Goal: Transaction & Acquisition: Purchase product/service

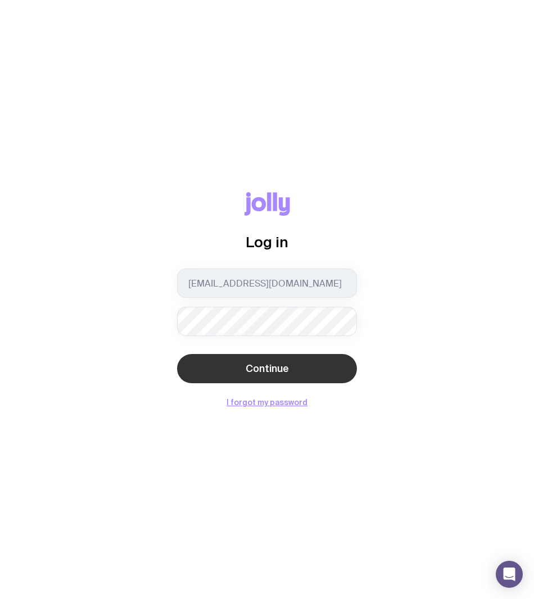
click at [288, 381] on button "Continue" at bounding box center [267, 368] width 180 height 29
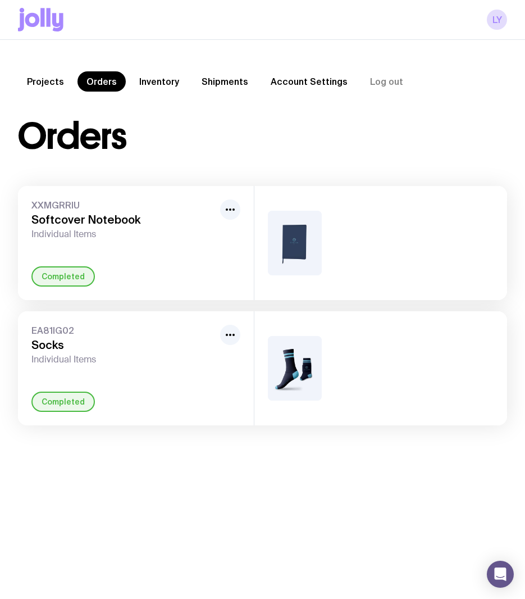
click at [62, 10] on icon at bounding box center [40, 20] width 45 height 24
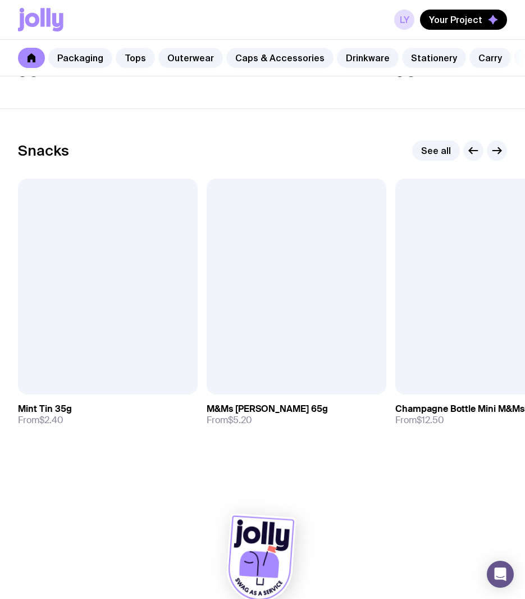
scroll to position [3779, 0]
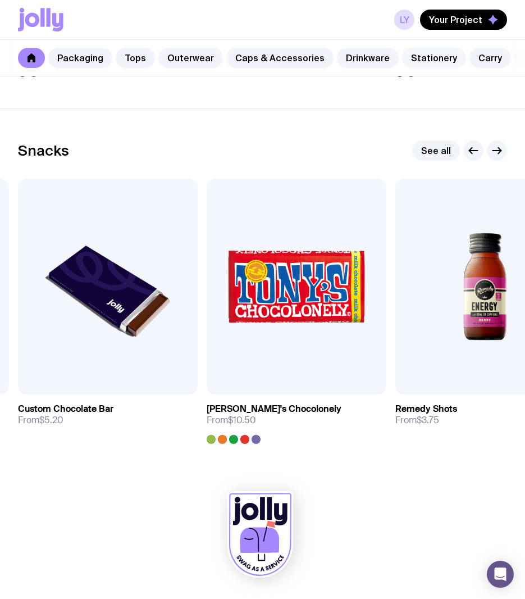
click at [427, 53] on link "Stationery" at bounding box center [434, 58] width 64 height 20
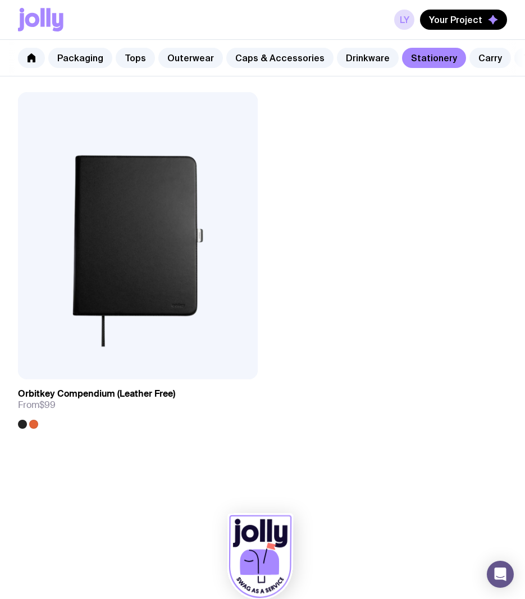
scroll to position [4704, 0]
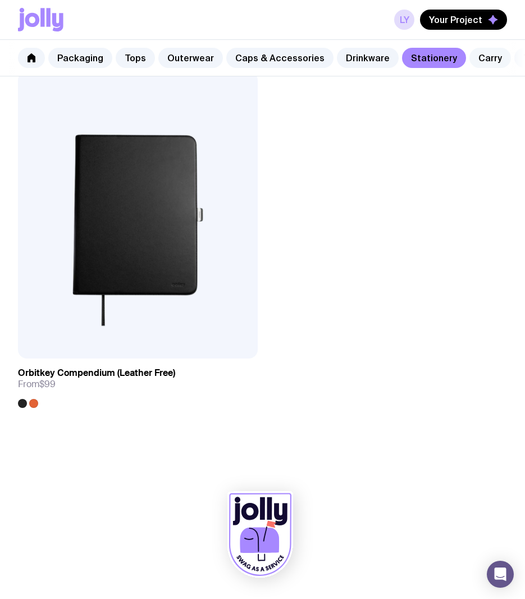
click at [477, 52] on link "Carry" at bounding box center [491, 58] width 42 height 20
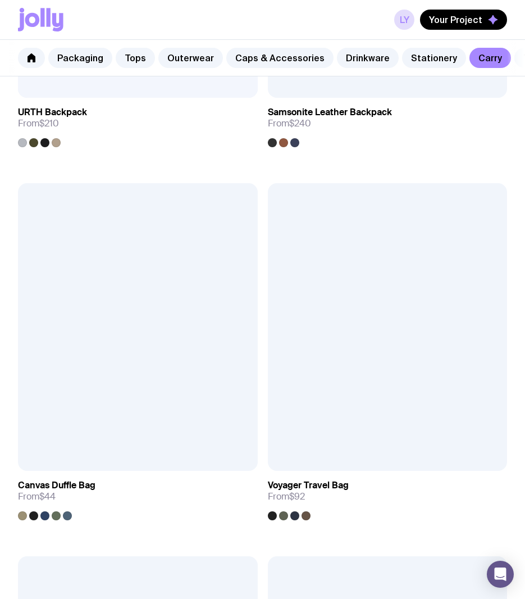
scroll to position [3475, 0]
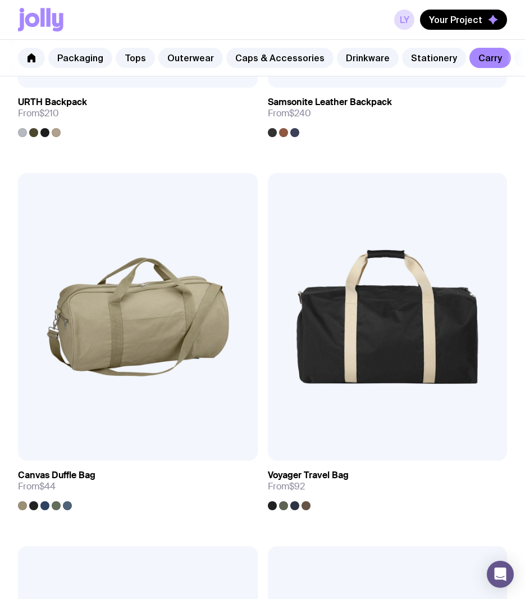
click at [508, 57] on nav "Packaging Tops Outerwear Caps & Accessories Drinkware Stationery Carry Tech Hom…" at bounding box center [262, 58] width 525 height 37
click at [509, 56] on nav "Packaging Tops Outerwear Caps & Accessories Drinkware Stationery Carry Tech Hom…" at bounding box center [262, 58] width 525 height 37
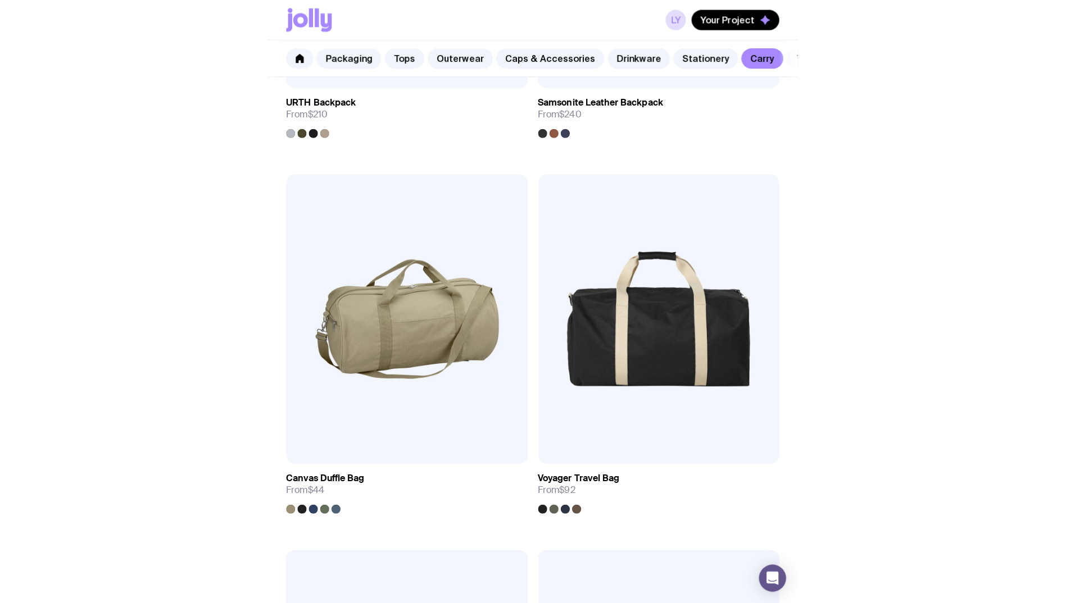
scroll to position [2171, 0]
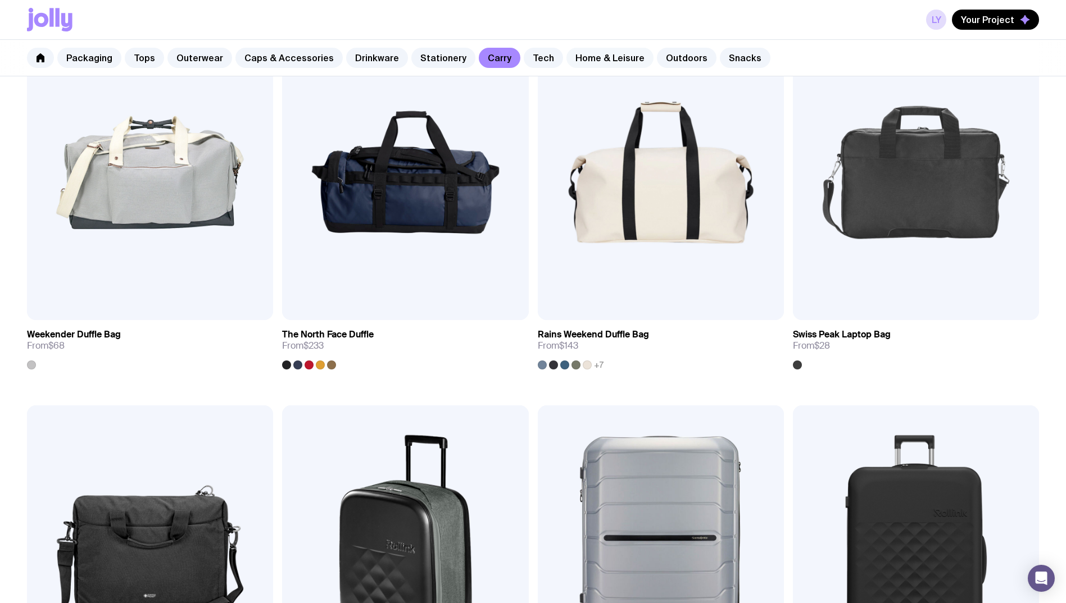
click at [533, 61] on link "Home & Leisure" at bounding box center [609, 58] width 87 height 20
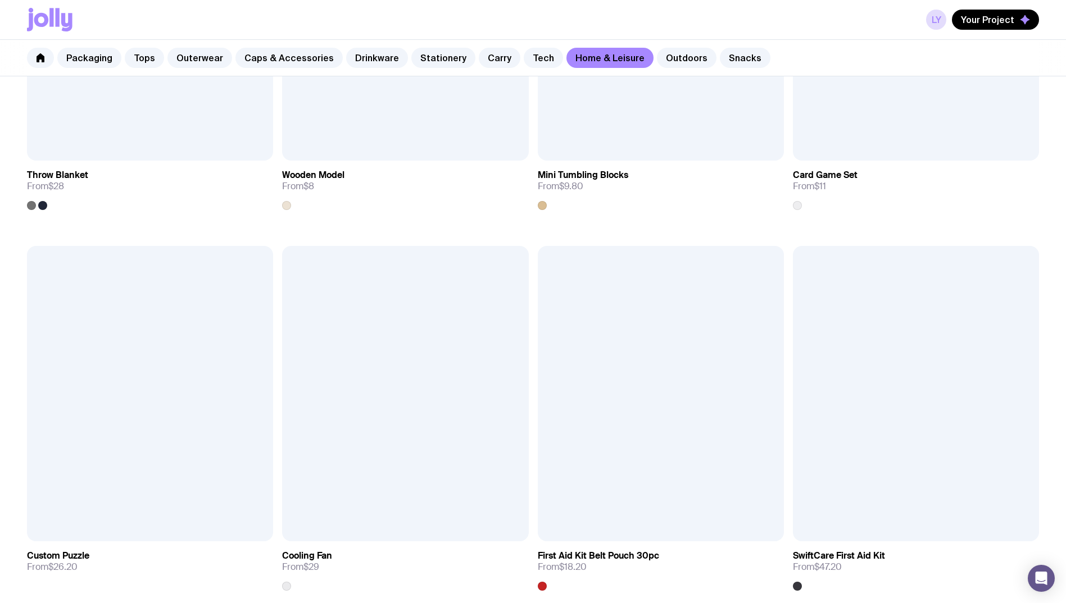
scroll to position [2890, 0]
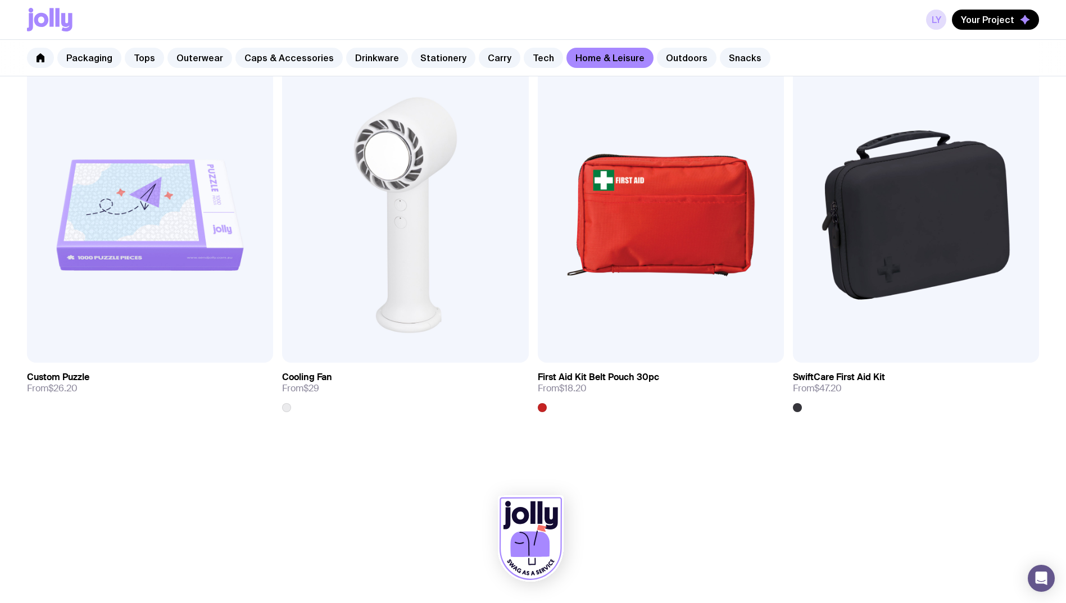
click at [533, 47] on div "Packaging Tops Outerwear Caps & Accessories Drinkware Stationery Carry Tech Hom…" at bounding box center [533, 58] width 1066 height 37
click at [533, 58] on link "Outdoors" at bounding box center [687, 58] width 60 height 20
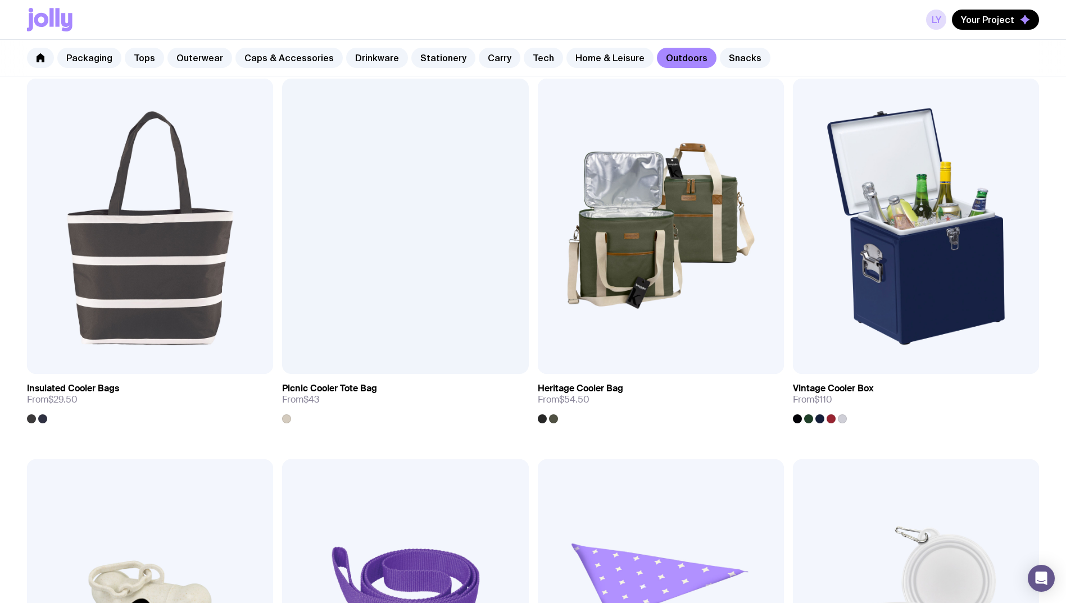
scroll to position [1141, 0]
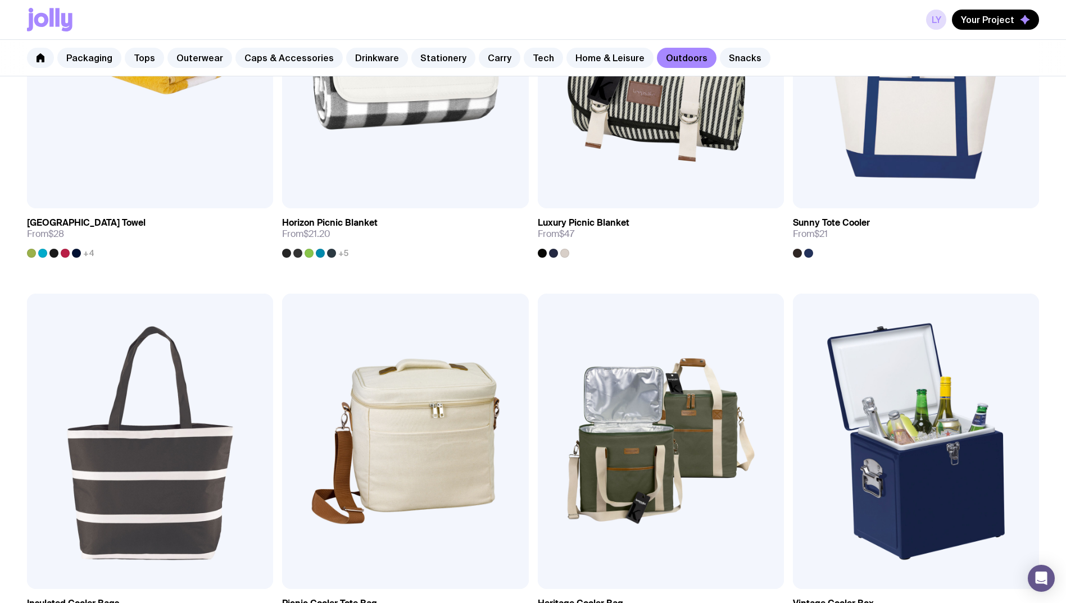
click at [533, 70] on div "Packaging Tops Outerwear Caps & Accessories Drinkware Stationery Carry Tech Hom…" at bounding box center [533, 58] width 1066 height 37
click at [533, 58] on link "Home & Leisure" at bounding box center [609, 58] width 87 height 20
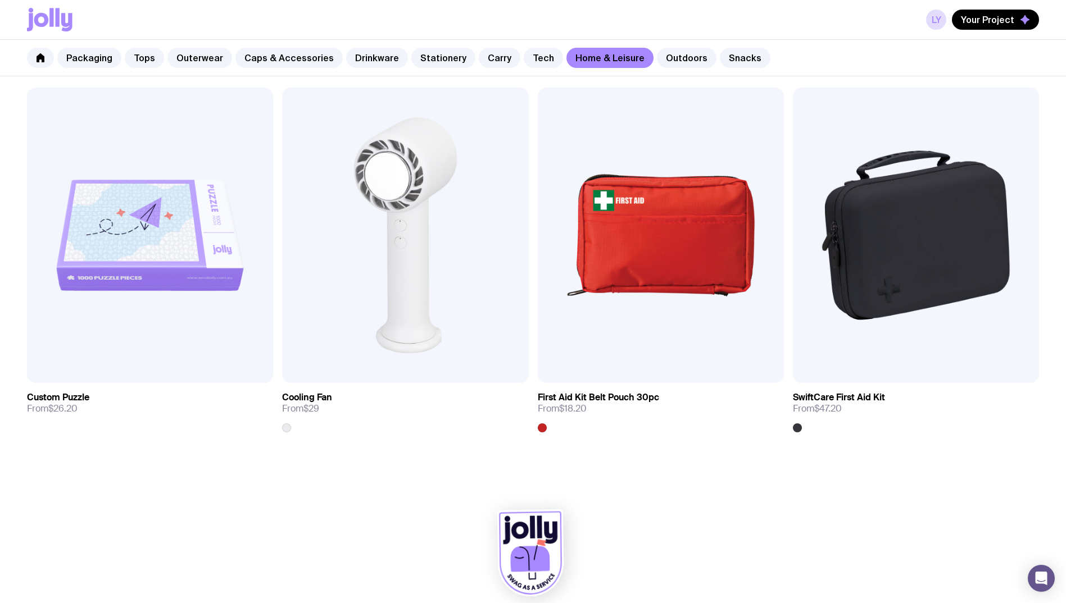
scroll to position [2890, 0]
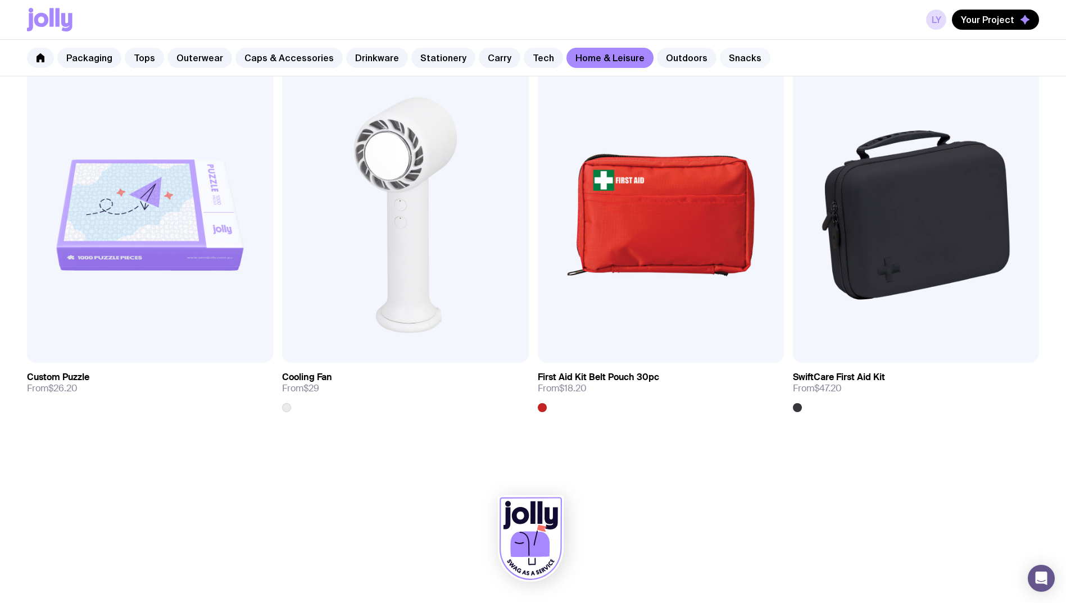
click at [533, 65] on link "Snacks" at bounding box center [745, 58] width 51 height 20
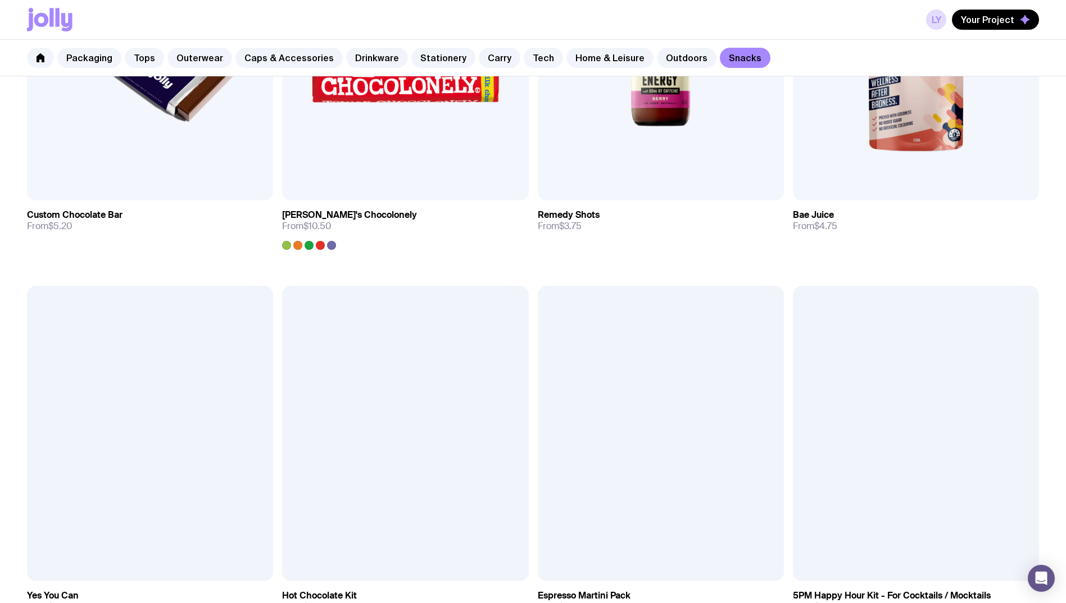
scroll to position [987, 0]
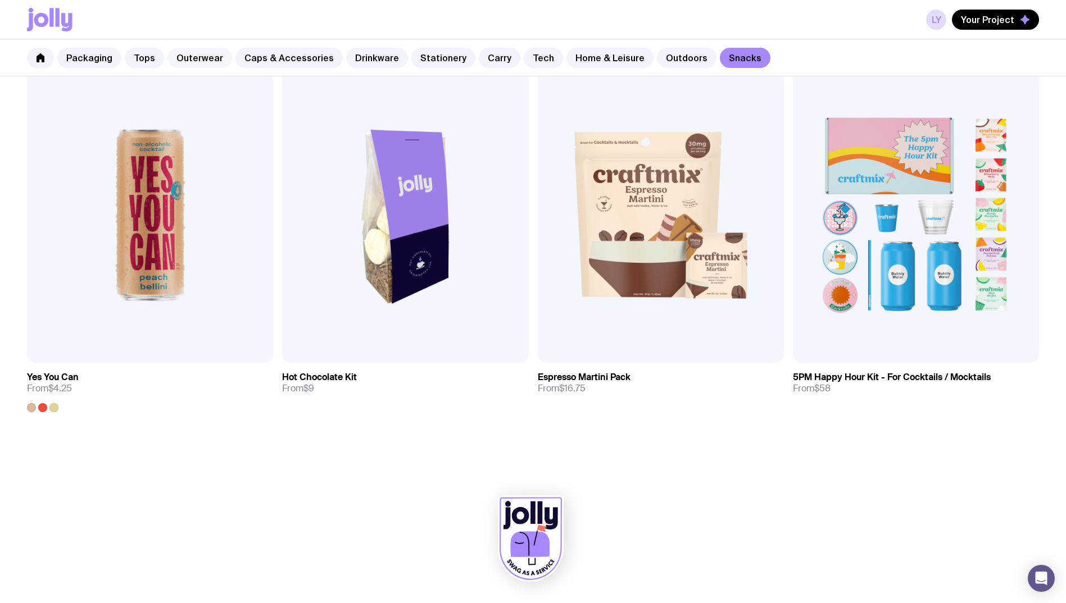
click at [199, 54] on link "Outerwear" at bounding box center [199, 58] width 65 height 20
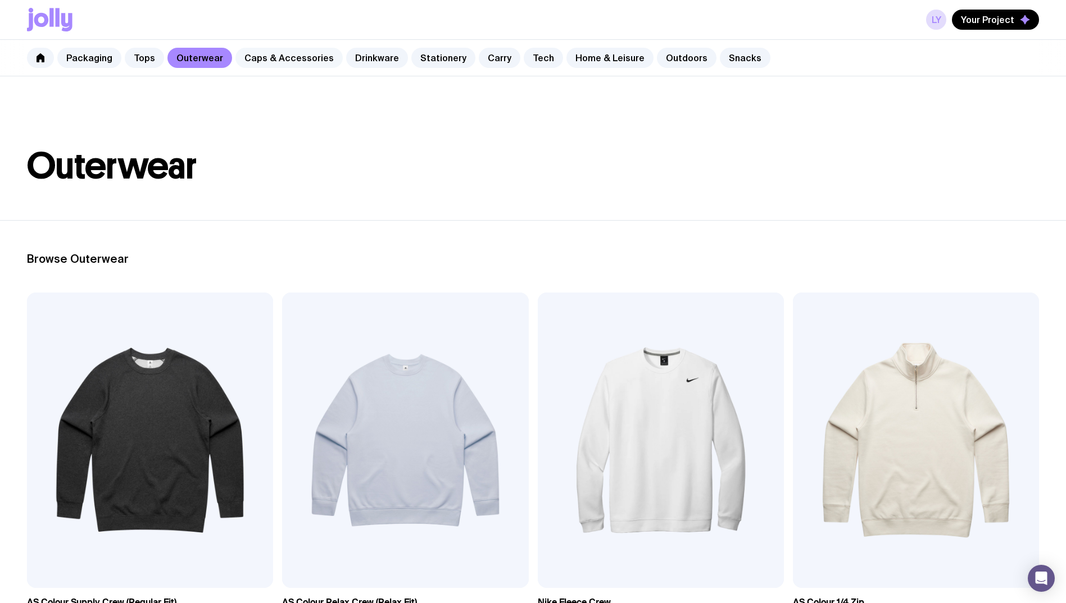
click at [270, 49] on link "Caps & Accessories" at bounding box center [288, 58] width 107 height 20
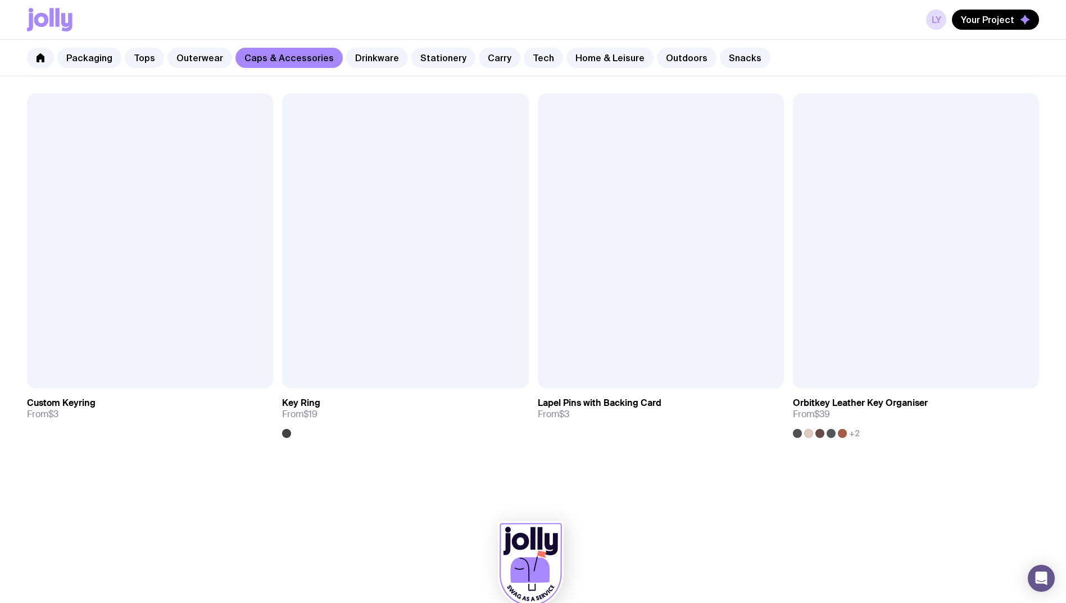
scroll to position [2129, 0]
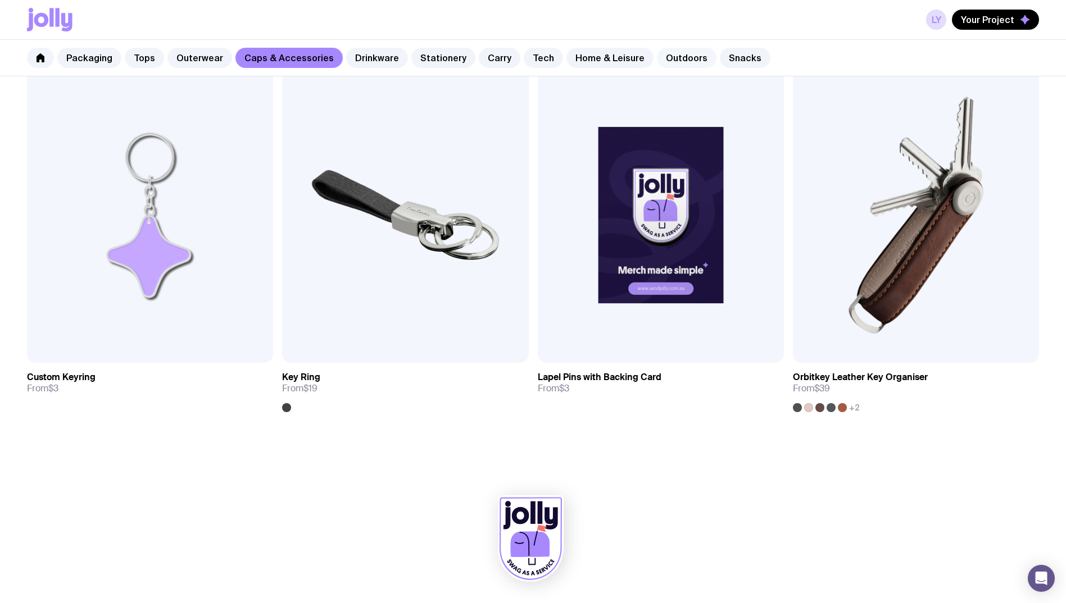
click at [533, 57] on link "Outdoors" at bounding box center [687, 58] width 60 height 20
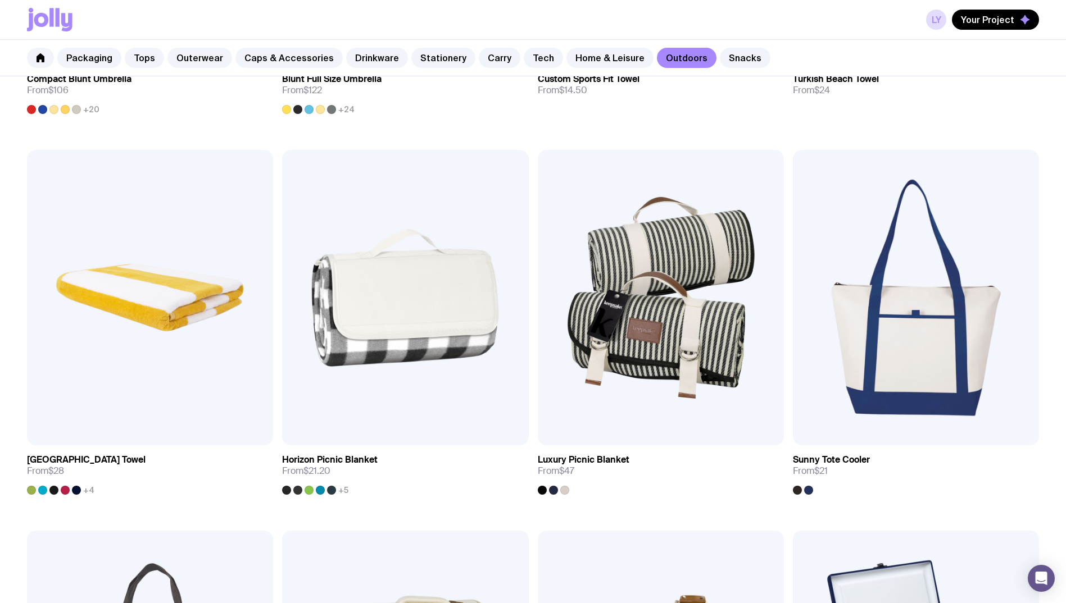
scroll to position [904, 0]
click at [424, 325] on img at bounding box center [405, 298] width 246 height 295
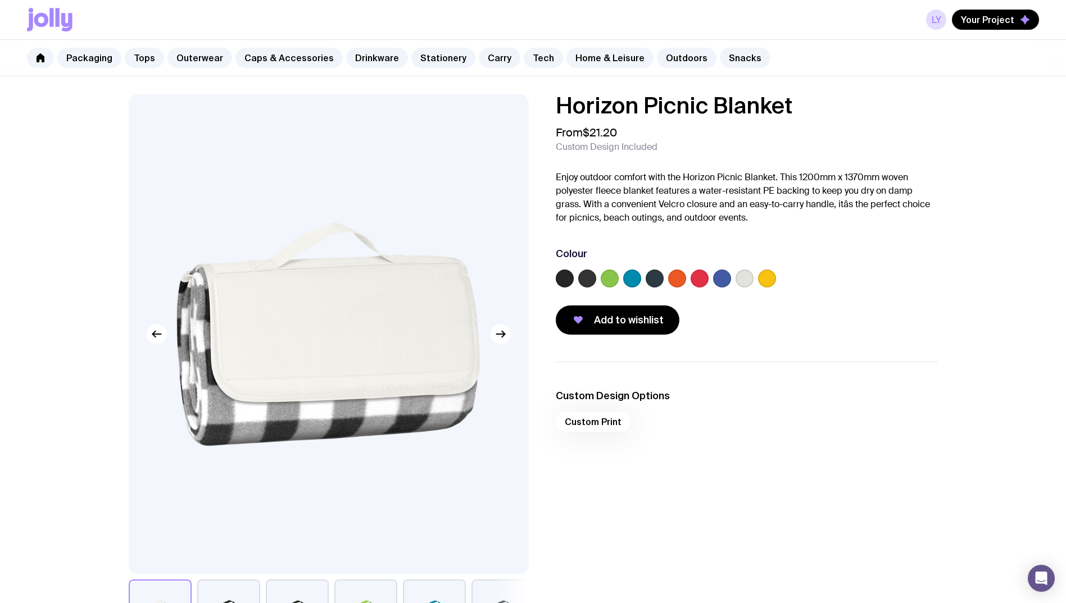
click at [533, 277] on label at bounding box center [632, 279] width 18 height 18
click at [0, 0] on input "radio" at bounding box center [0, 0] width 0 height 0
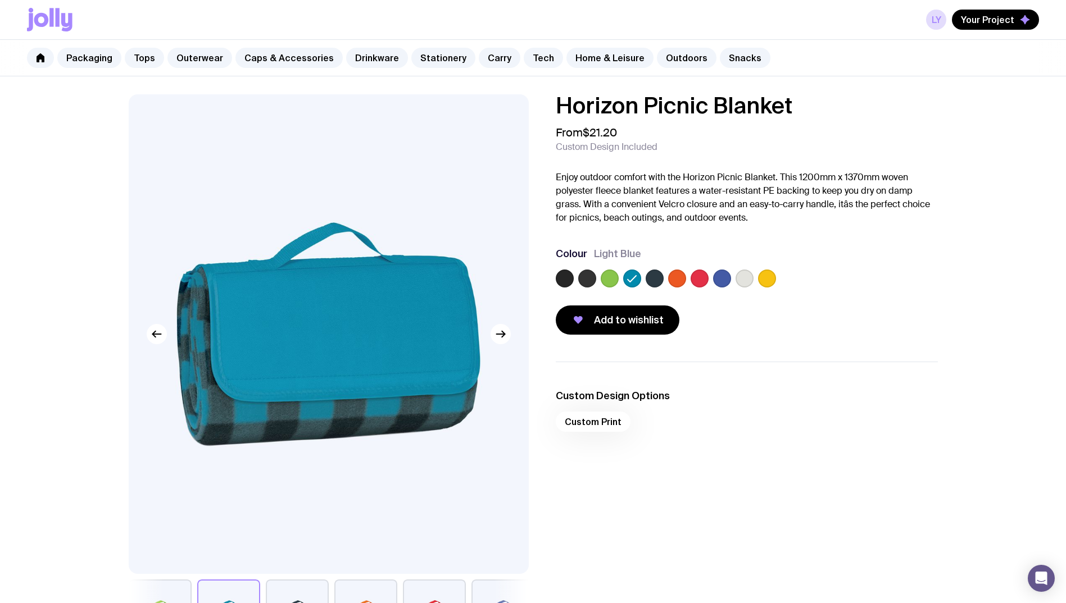
click at [533, 278] on label at bounding box center [722, 279] width 18 height 18
click at [0, 0] on input "radio" at bounding box center [0, 0] width 0 height 0
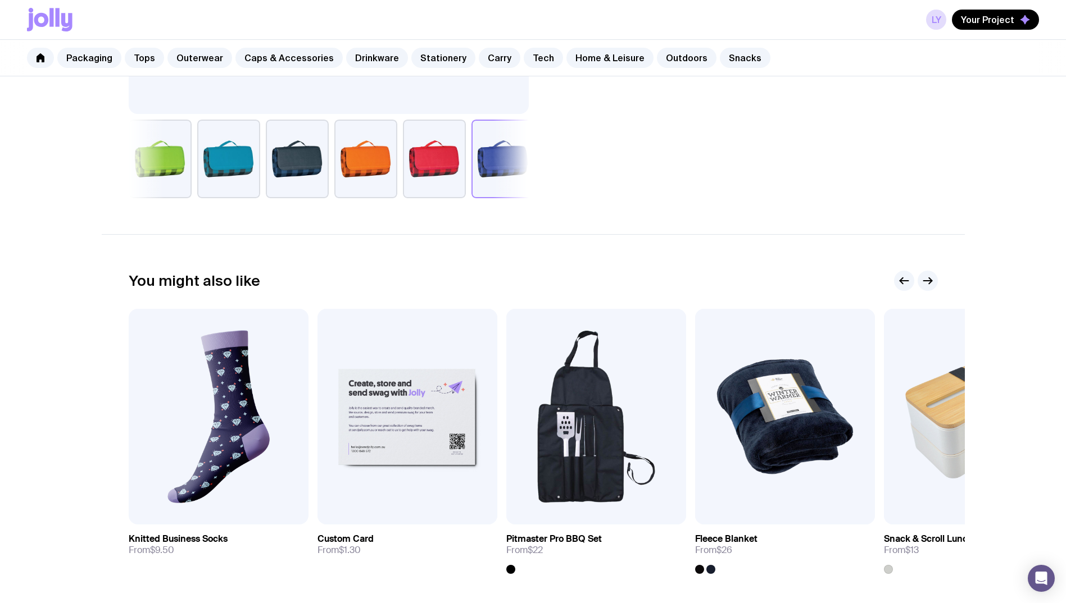
scroll to position [461, 0]
click at [533, 276] on icon "button" at bounding box center [927, 280] width 13 height 13
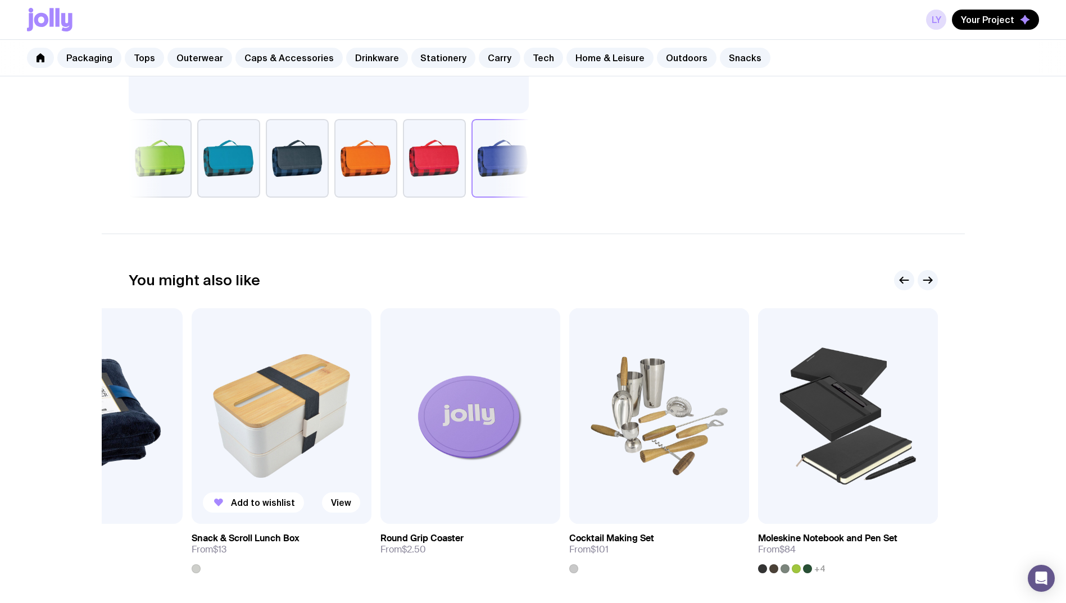
click at [248, 416] on img at bounding box center [282, 416] width 180 height 216
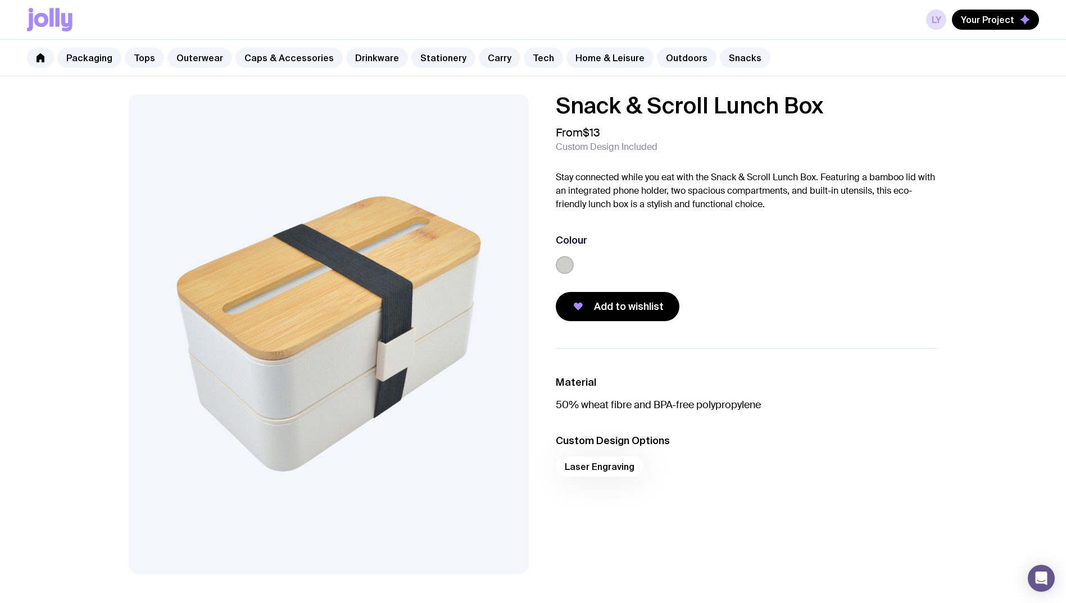
click at [42, 20] on icon at bounding box center [49, 20] width 45 height 24
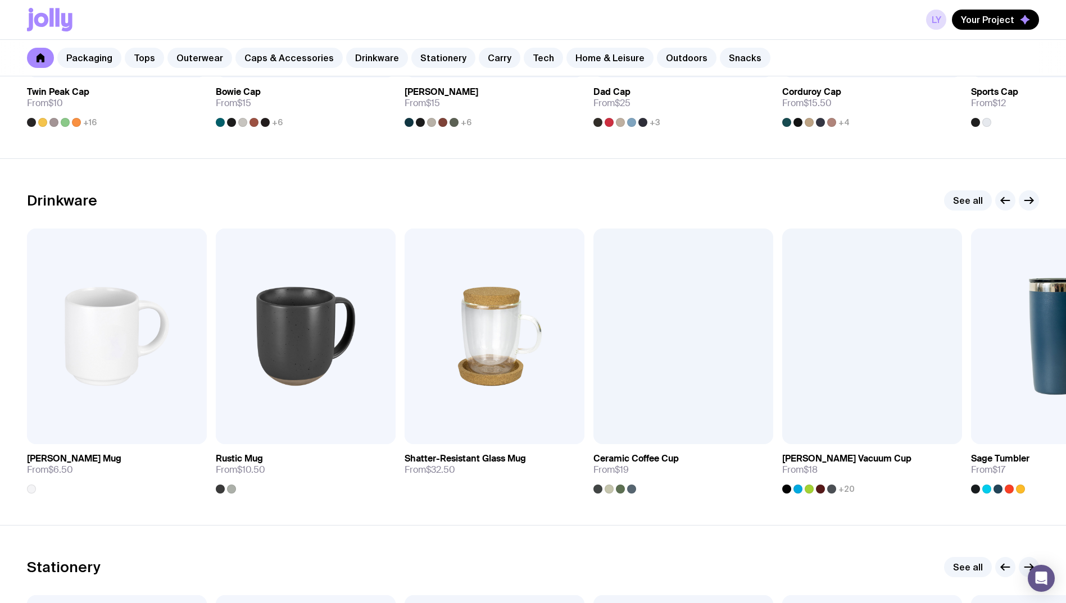
scroll to position [1563, 0]
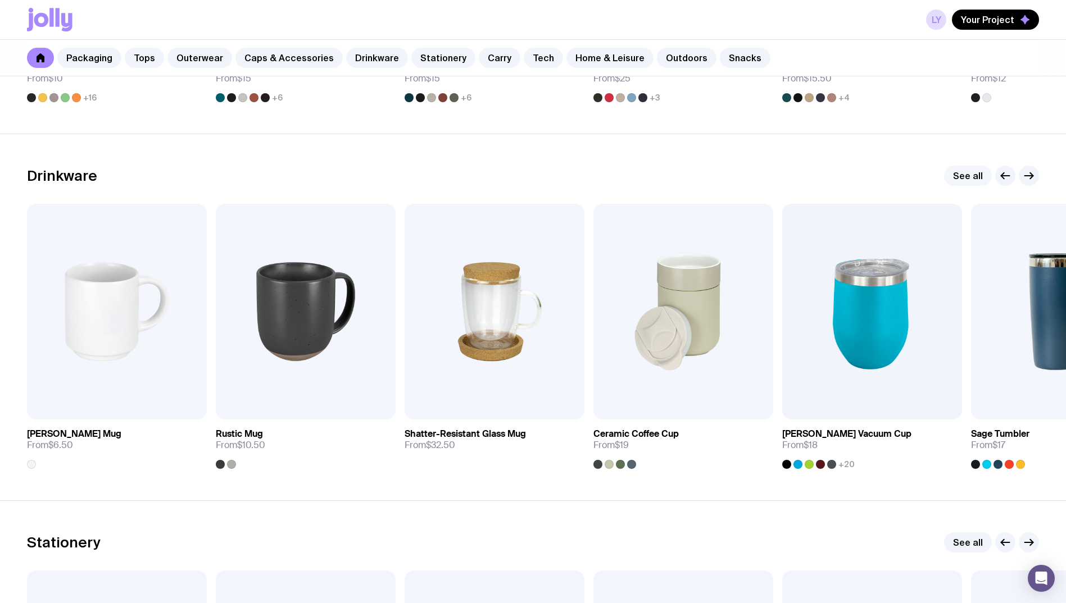
click at [533, 179] on link "See all" at bounding box center [968, 176] width 48 height 20
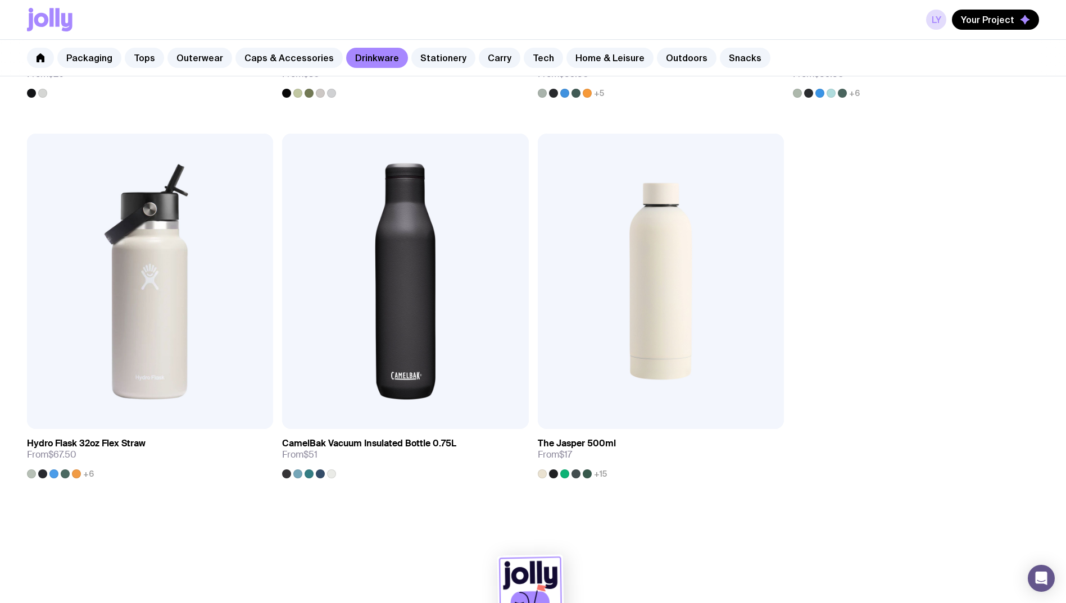
scroll to position [2129, 0]
